Goal: Use online tool/utility: Utilize a website feature to perform a specific function

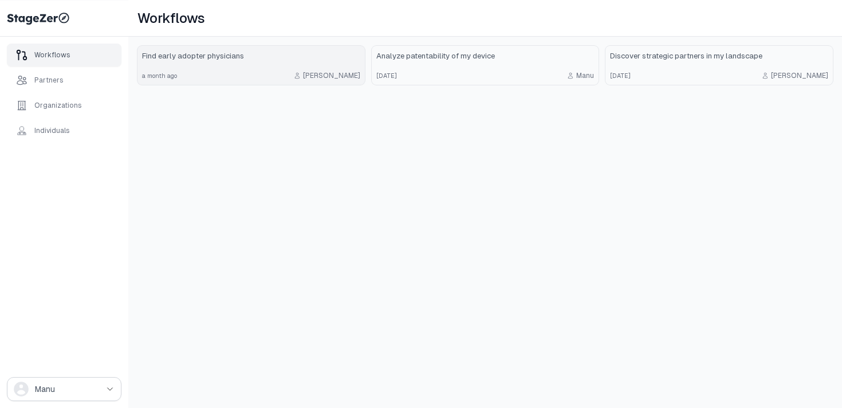
click at [273, 71] on div "a month ago [PERSON_NAME]" at bounding box center [251, 75] width 218 height 9
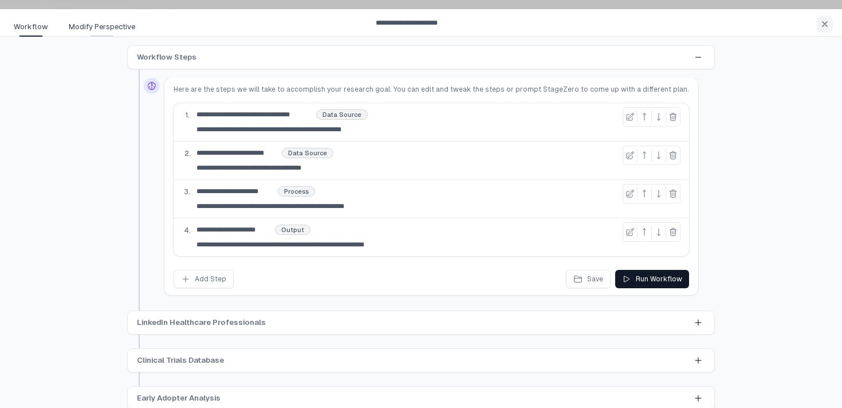
click at [86, 26] on span "Modify Perspective" at bounding box center [102, 26] width 66 height 11
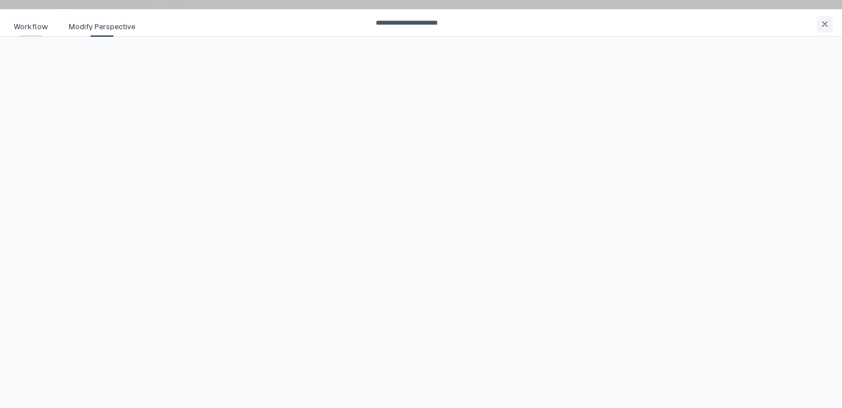
click at [31, 29] on span "Workflow" at bounding box center [31, 26] width 34 height 11
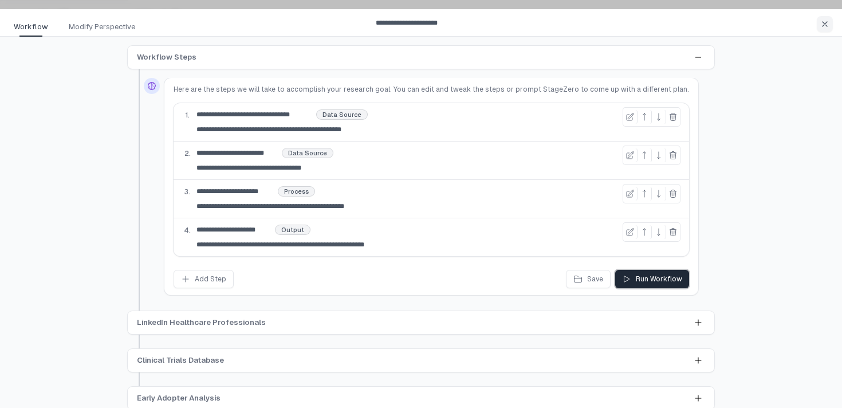
click at [622, 277] on div "Run Workflow" at bounding box center [652, 278] width 60 height 9
click at [700, 320] on icon at bounding box center [697, 322] width 9 height 9
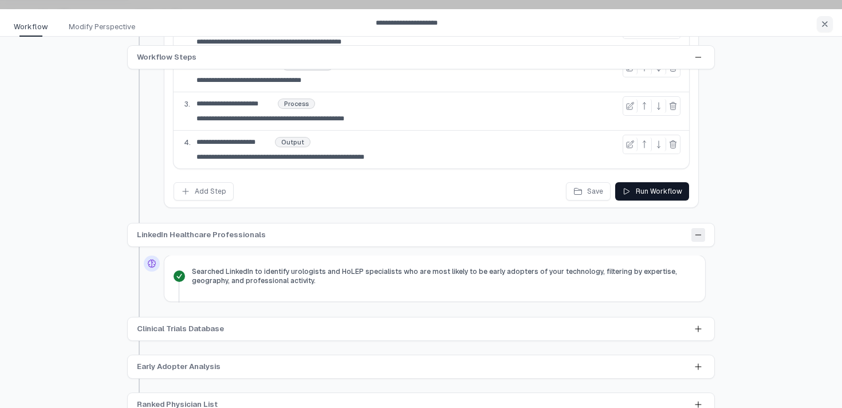
scroll to position [100, 0]
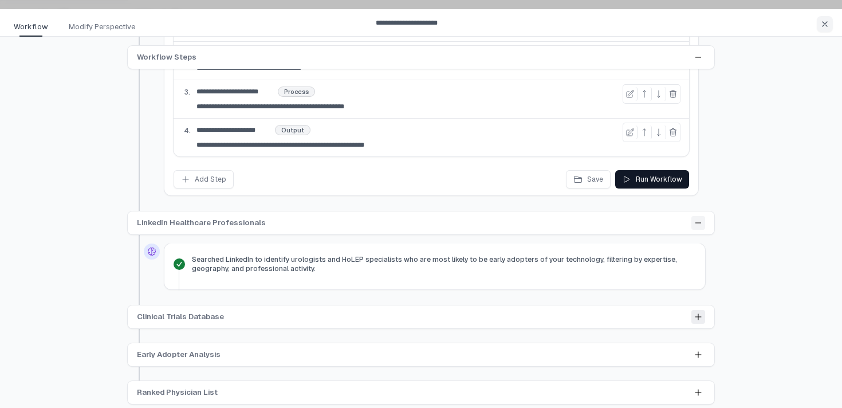
click at [697, 318] on icon at bounding box center [697, 316] width 9 height 9
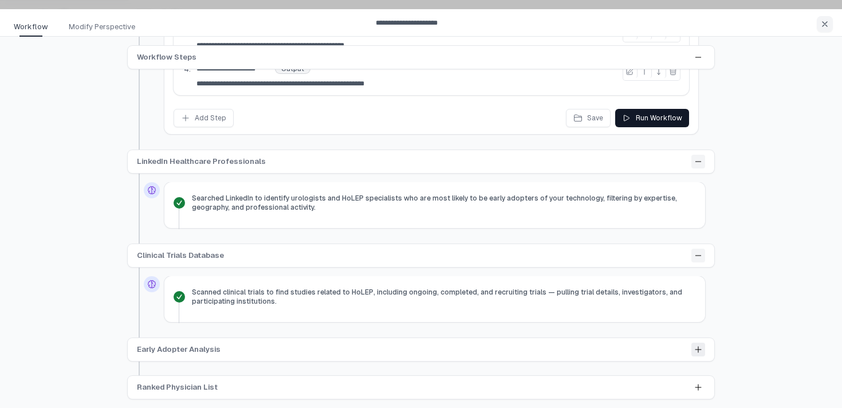
click at [694, 348] on icon at bounding box center [697, 349] width 9 height 9
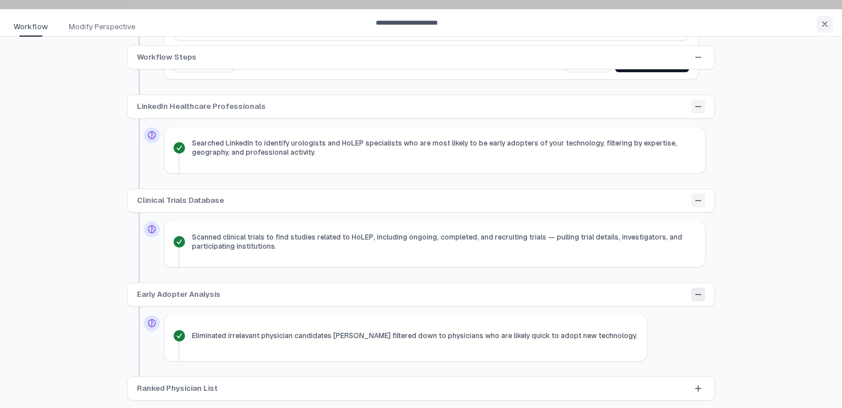
scroll to position [217, 0]
click at [695, 386] on icon at bounding box center [697, 387] width 9 height 9
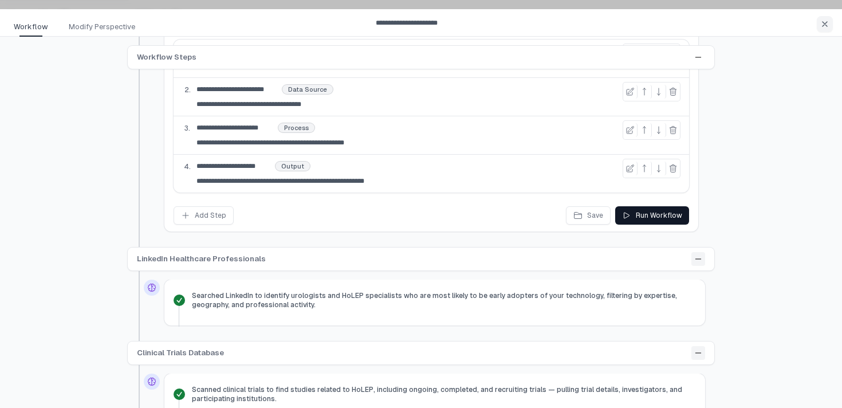
scroll to position [0, 0]
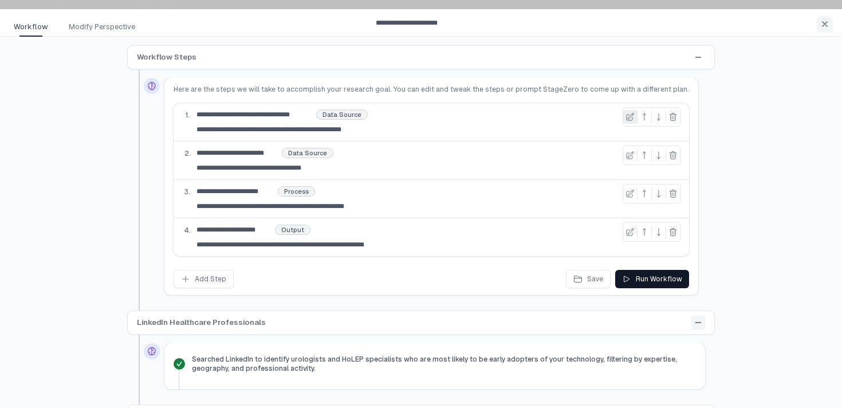
click at [625, 114] on icon at bounding box center [629, 116] width 9 height 9
